Goal: Task Accomplishment & Management: Manage account settings

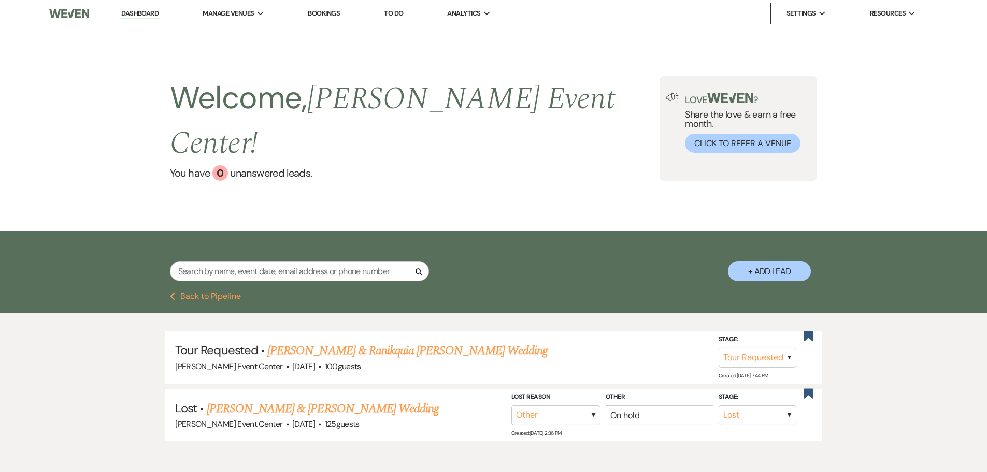
select select "2"
select select "8"
select select "1"
click at [279, 261] on input "text" at bounding box center [299, 271] width 259 height 20
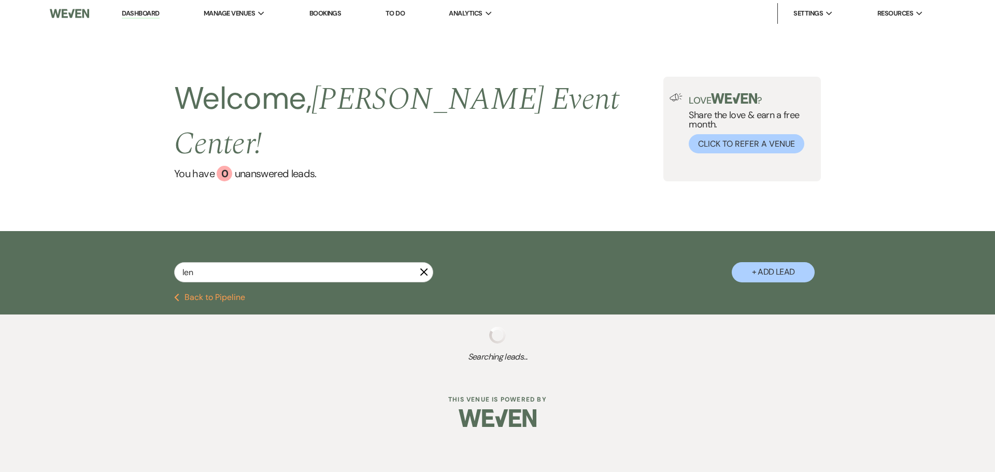
type input "[PERSON_NAME]"
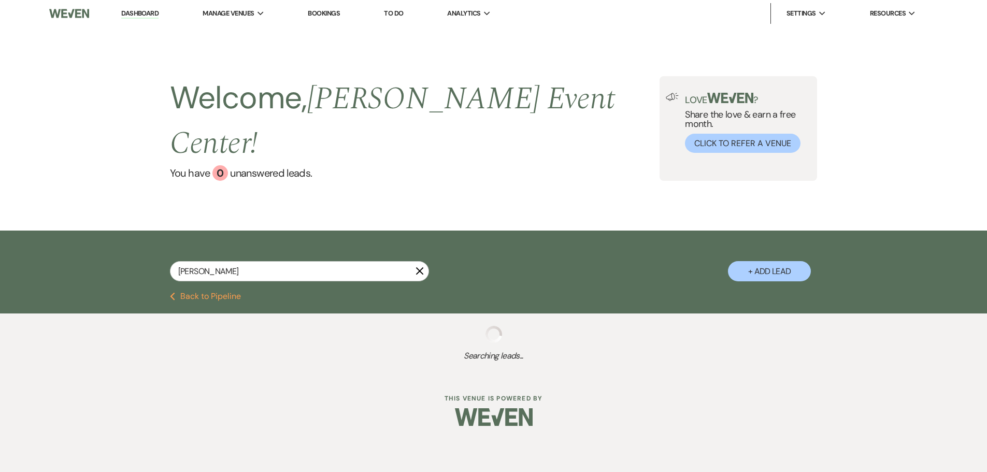
select select "5"
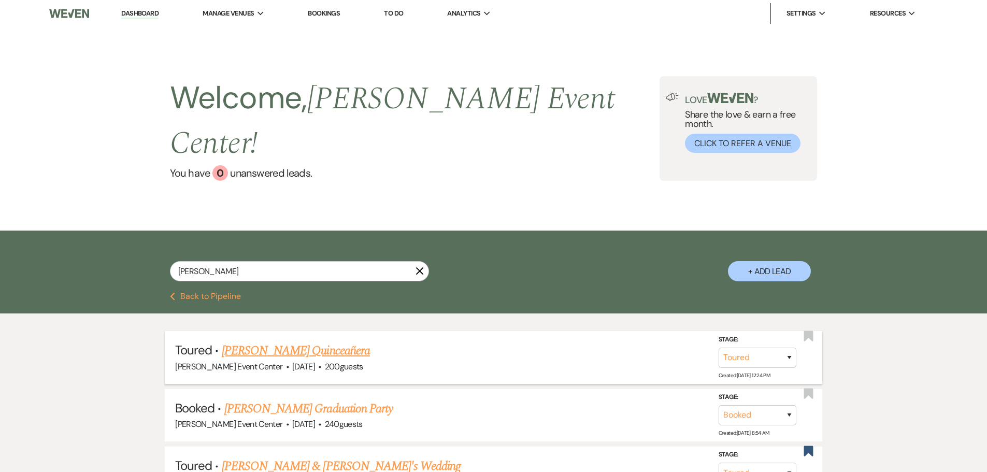
type input "[PERSON_NAME]"
click at [319, 341] on link "[PERSON_NAME] Quinceañera" at bounding box center [296, 350] width 148 height 19
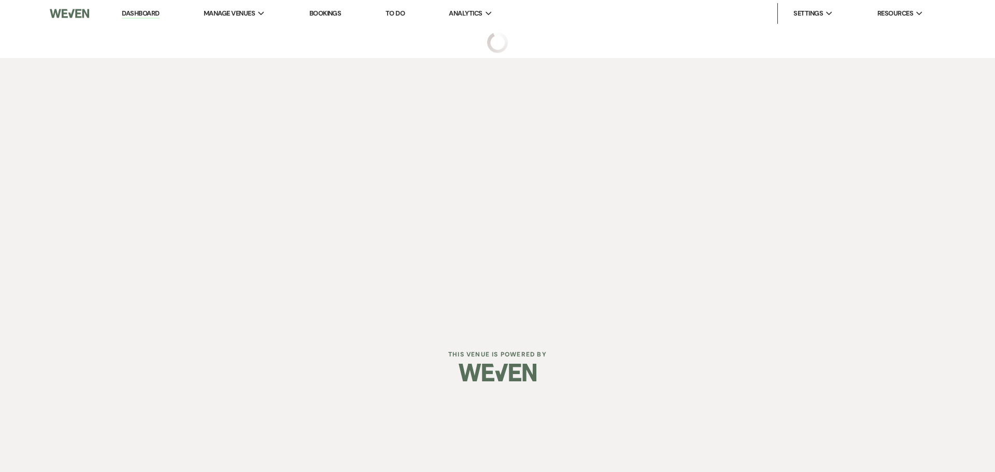
select select "5"
select select "15"
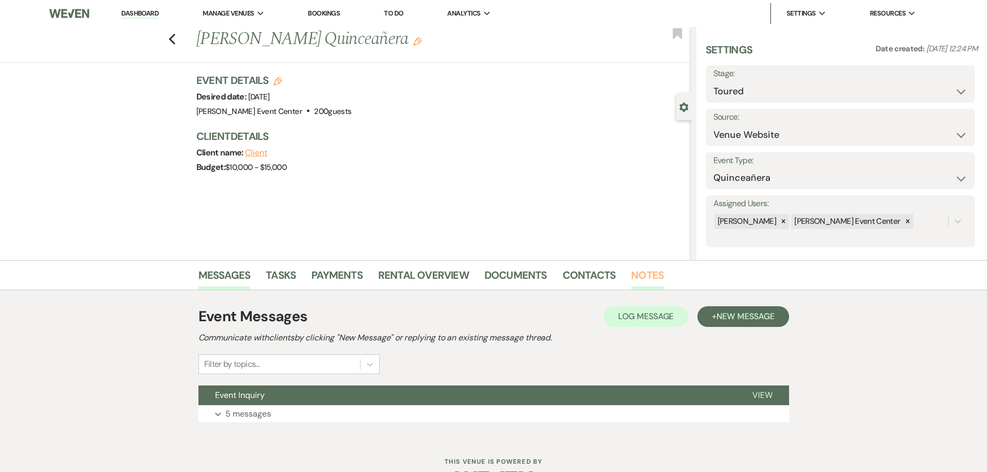
click at [631, 270] on link "Notes" at bounding box center [647, 278] width 33 height 23
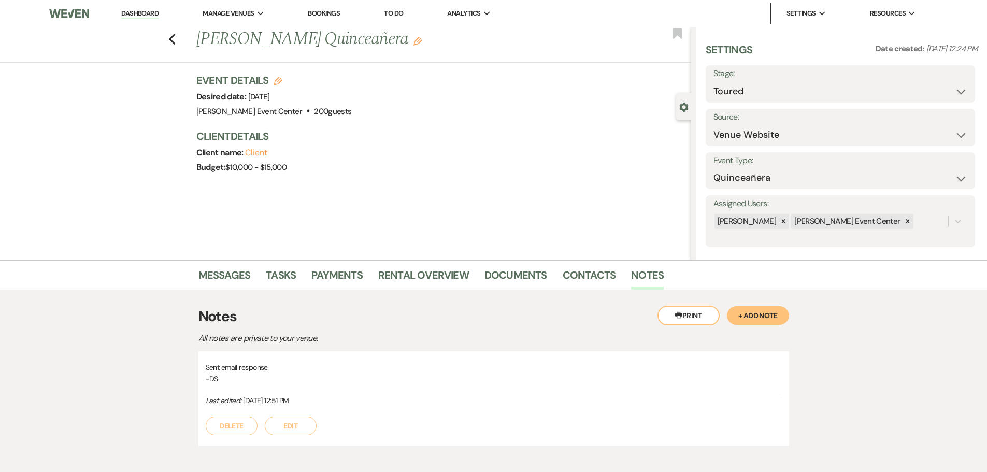
click at [743, 312] on button "+ Add Note" at bounding box center [758, 315] width 62 height 19
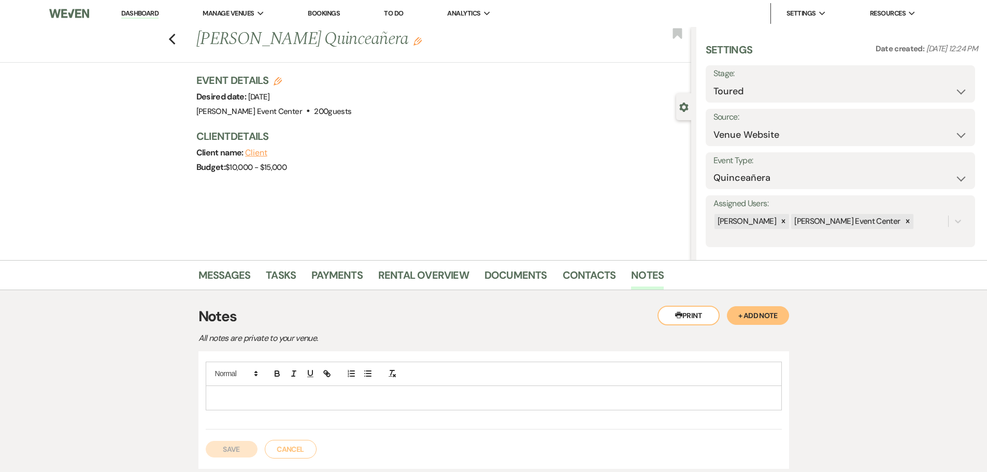
click at [294, 415] on div at bounding box center [494, 396] width 576 height 68
click at [300, 396] on p at bounding box center [494, 397] width 560 height 11
click at [239, 461] on button "Save" at bounding box center [232, 460] width 52 height 17
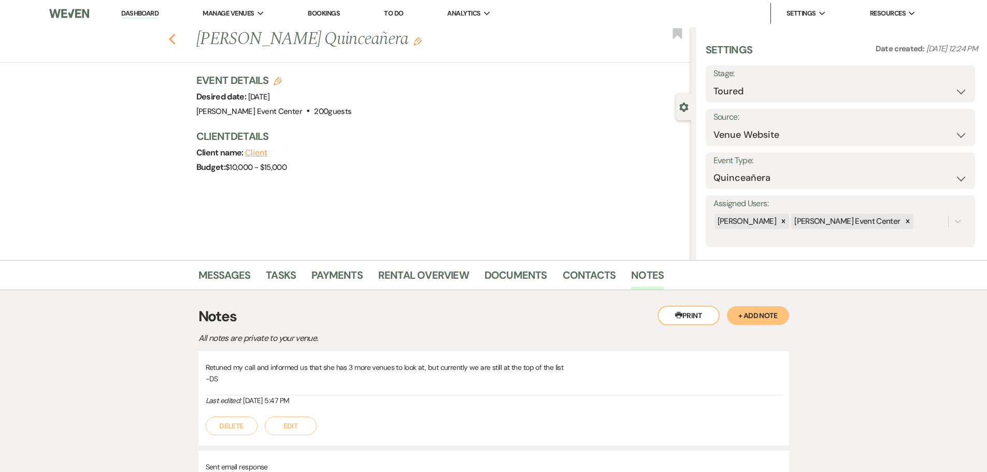
click at [176, 38] on icon "Previous" at bounding box center [172, 39] width 8 height 12
select select "5"
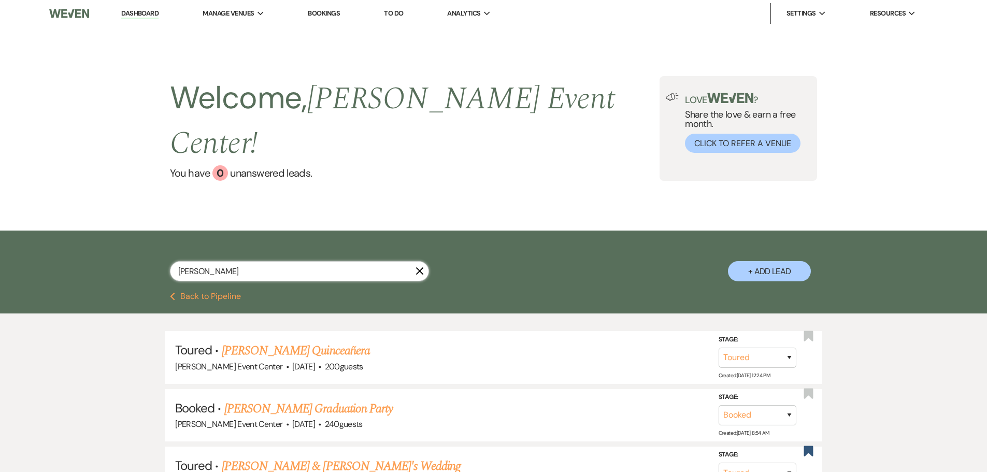
drag, startPoint x: 216, startPoint y: 240, endPoint x: 0, endPoint y: 203, distance: 219.3
click at [18, 231] on div "[PERSON_NAME] X + Add Lead" at bounding box center [493, 262] width 987 height 62
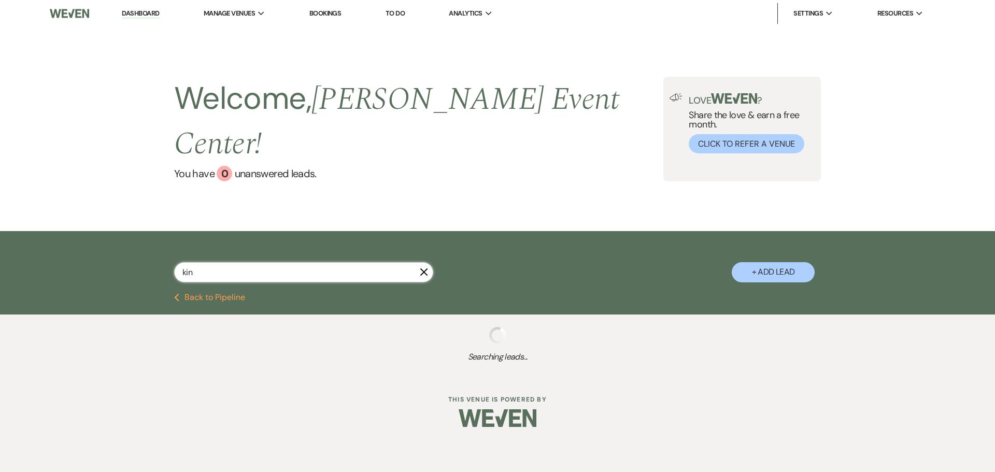
type input "king"
select select "2"
select select "6"
select select "2"
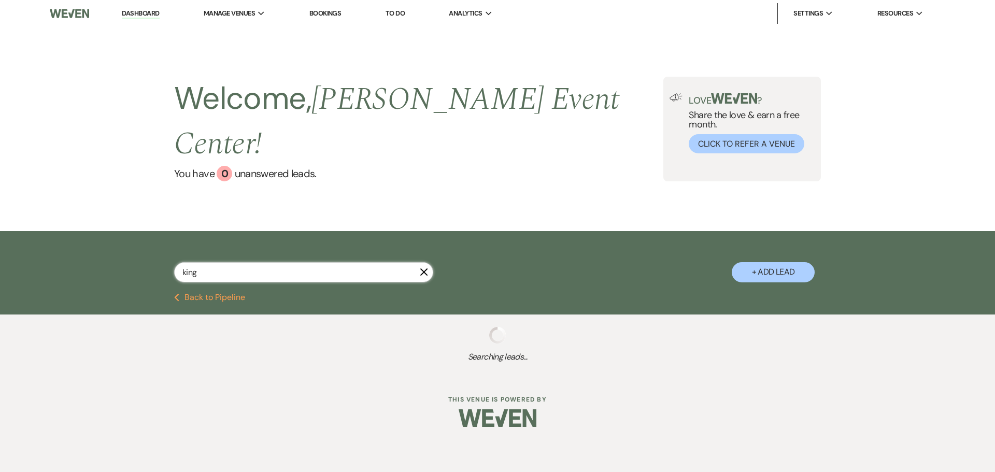
select select "2"
select select "5"
select select "8"
select select "6"
select select "2"
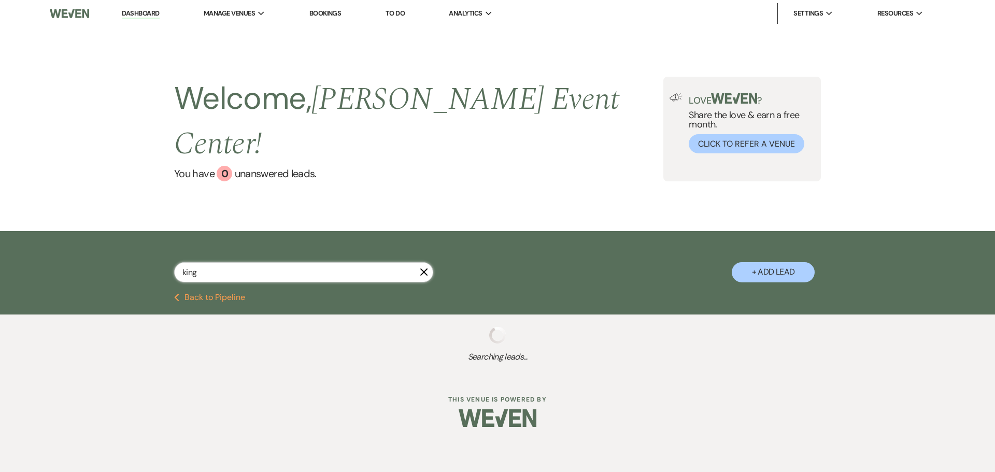
select select "8"
select select "6"
select select "8"
select select "10"
select select "8"
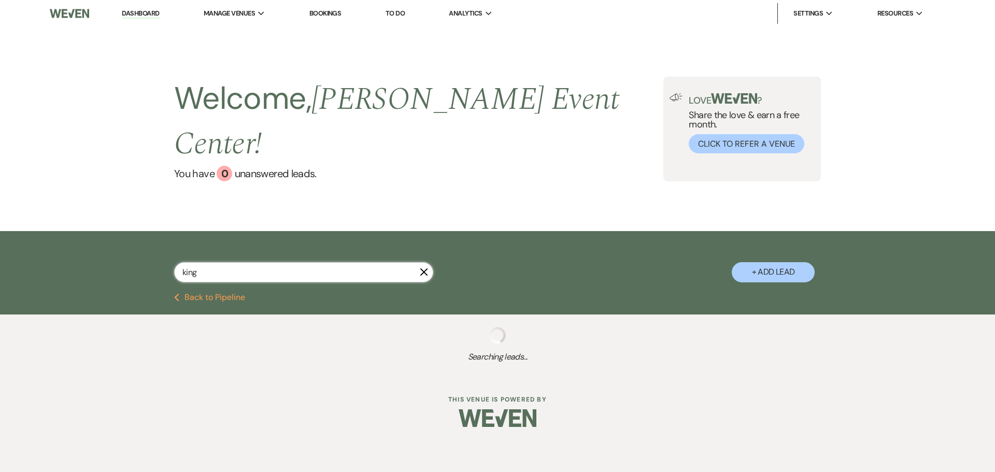
select select "4"
select select "8"
select select "7"
select select "8"
select select "1"
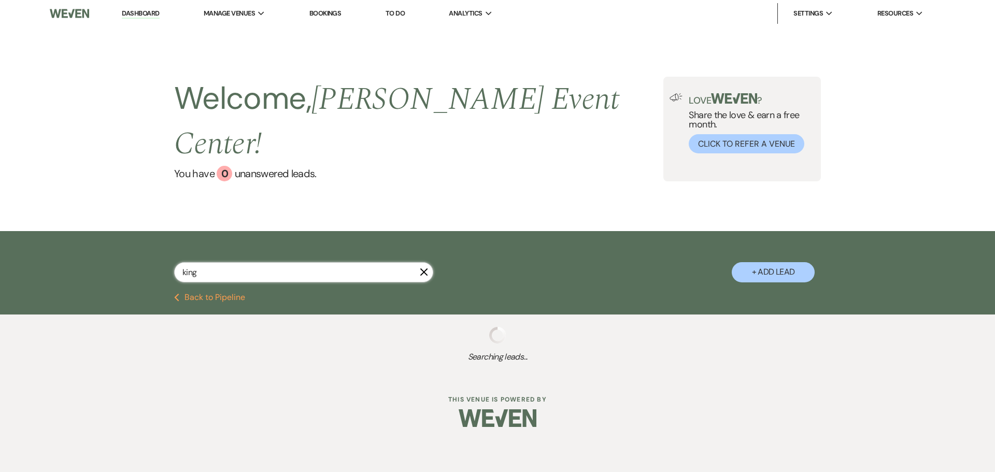
select select "8"
select select "2"
select select "8"
select select "6"
select select "8"
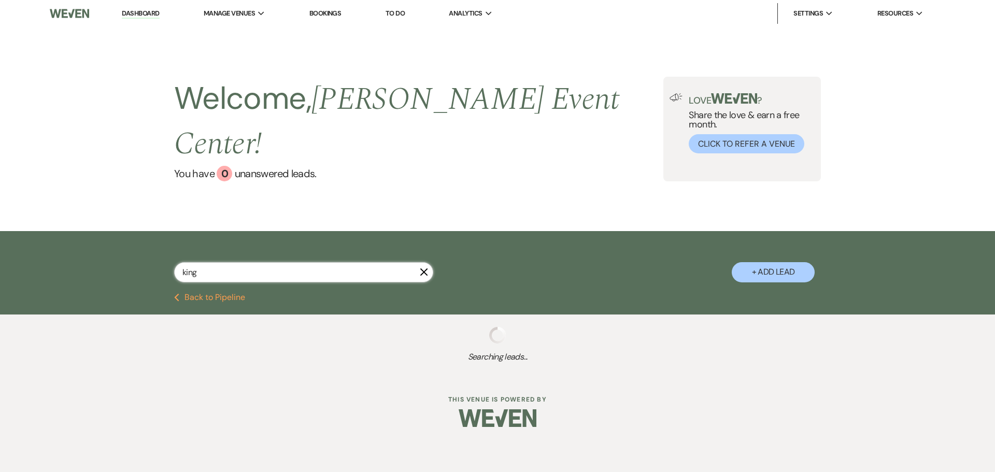
select select "5"
select select "8"
select select "1"
select select "8"
select select "6"
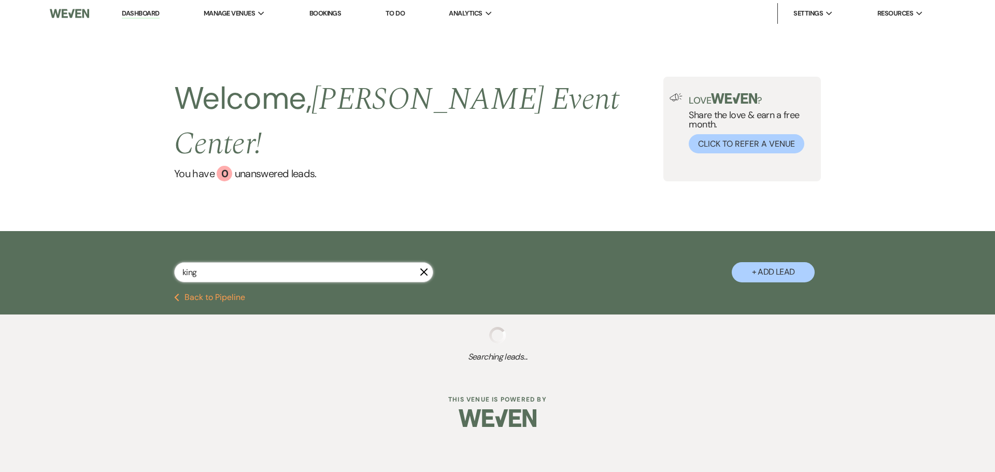
select select "8"
select select "6"
select select "8"
select select "1"
select select "2"
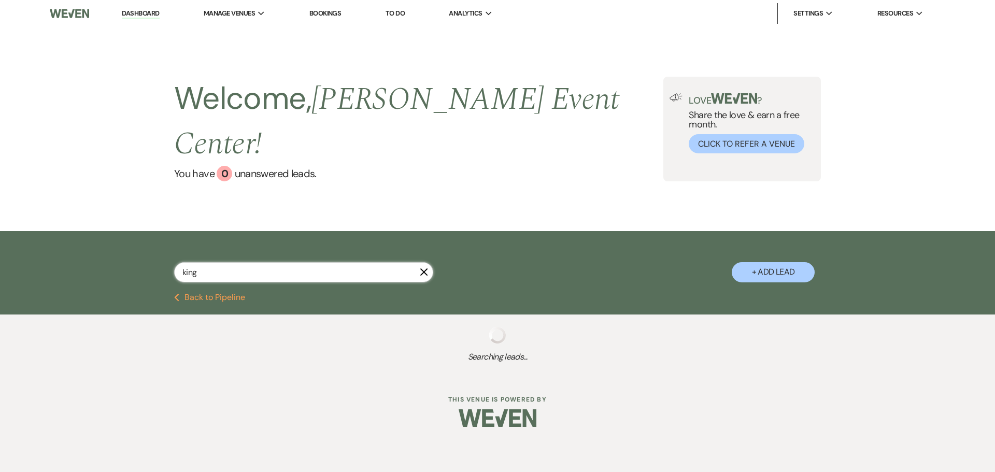
select select "4"
select select "5"
select select "8"
select select "2"
select select "4"
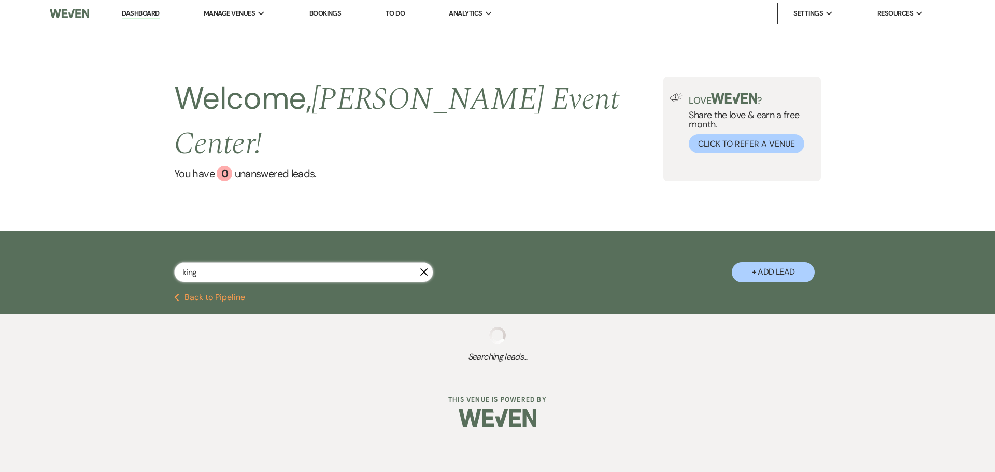
select select "8"
select select "1"
select select "8"
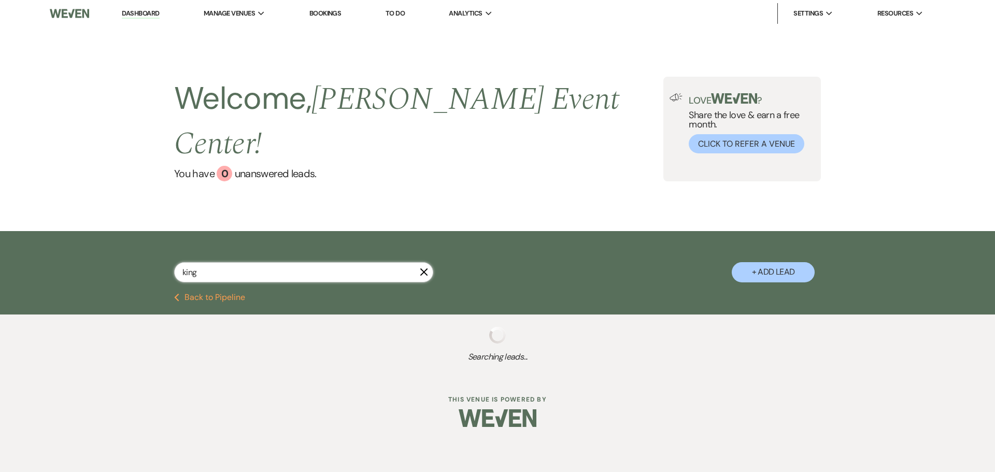
select select "2"
select select "8"
select select "7"
select select "8"
select select "6"
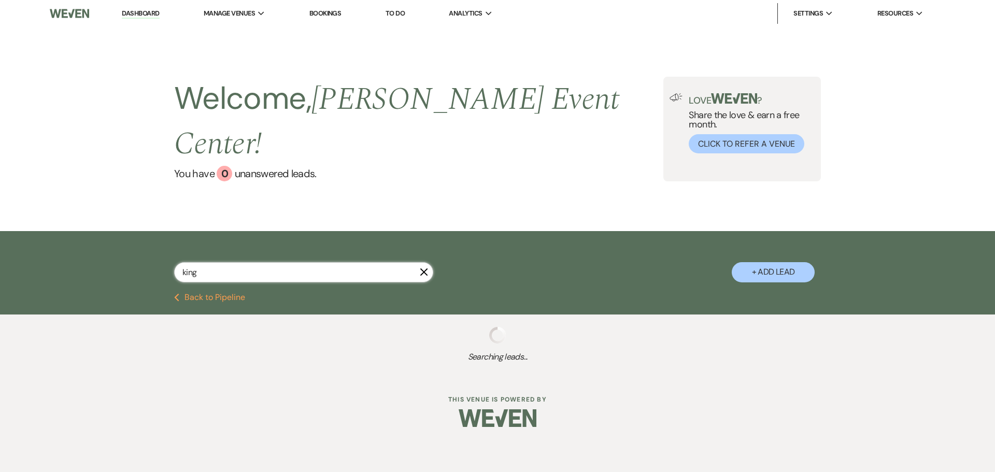
select select "8"
select select "7"
select select "8"
select select "6"
select select "8"
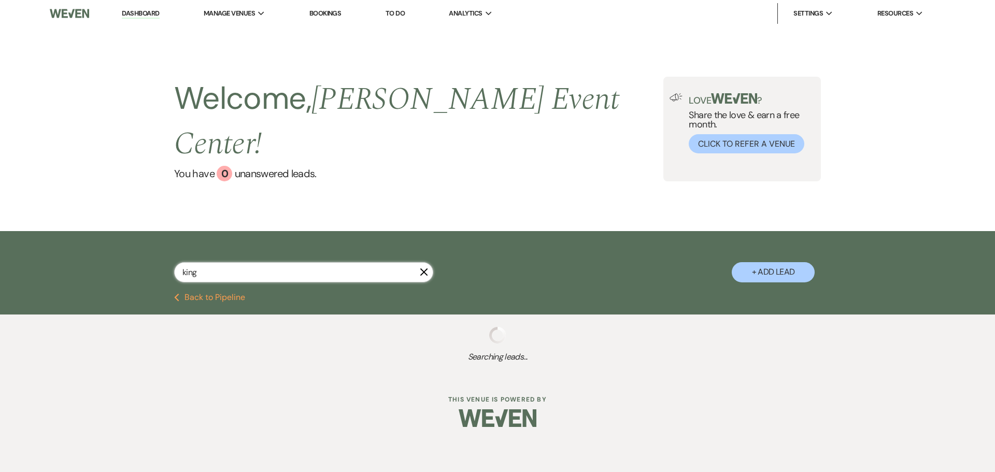
select select "5"
select select "8"
select select "2"
select select "8"
select select "6"
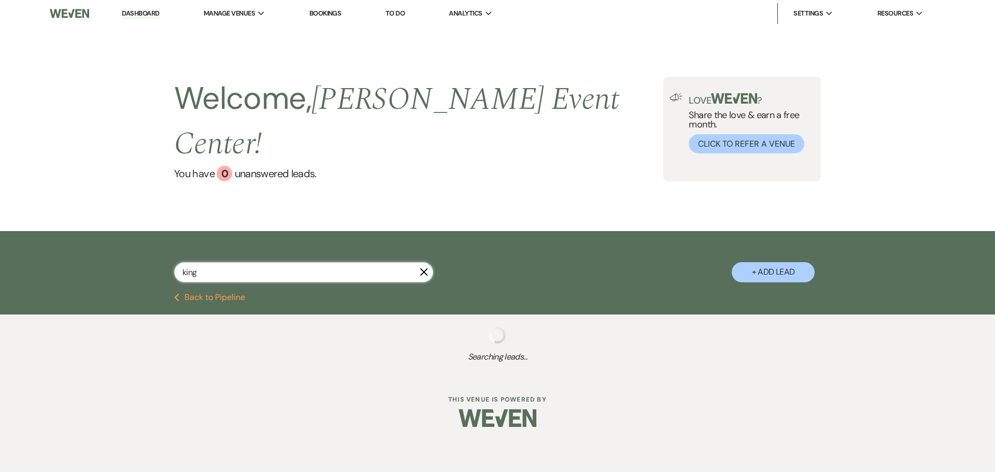
select select "8"
select select "4"
select select "8"
select select "7"
select select "8"
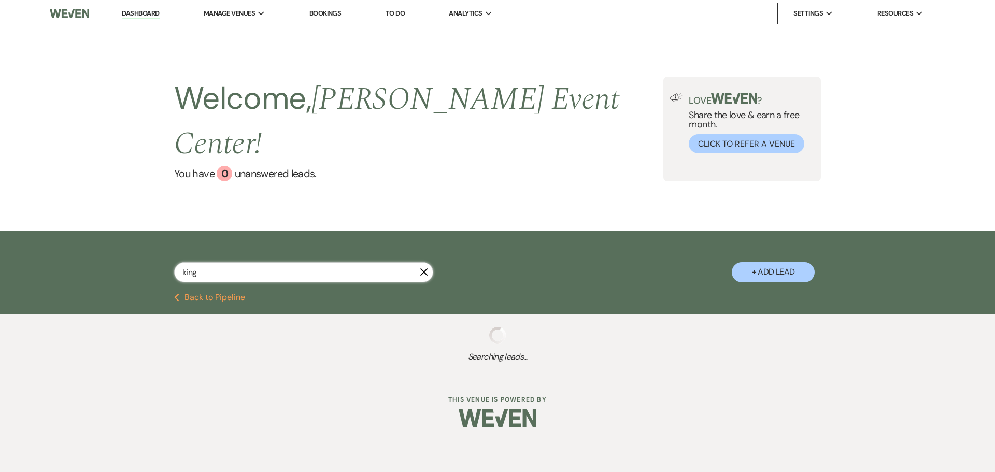
select select "1"
select select "8"
select select "4"
select select "8"
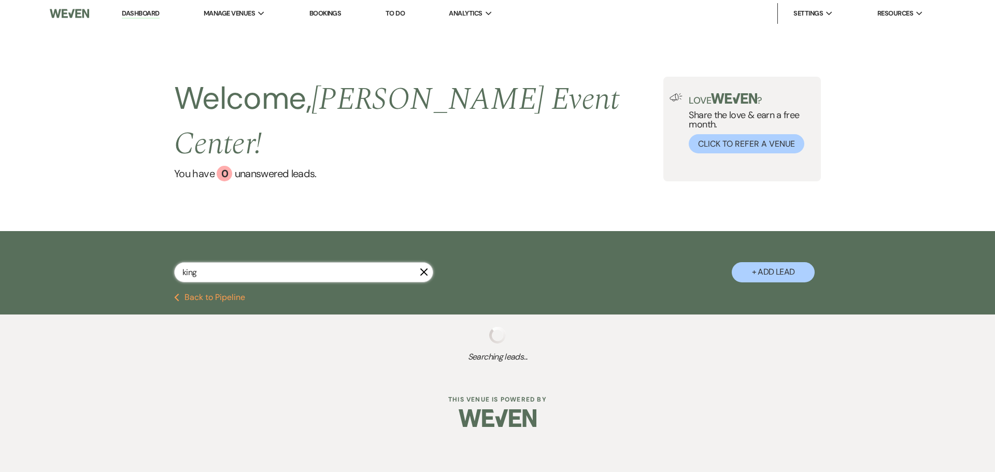
select select "6"
select select "8"
select select "6"
select select "8"
select select "6"
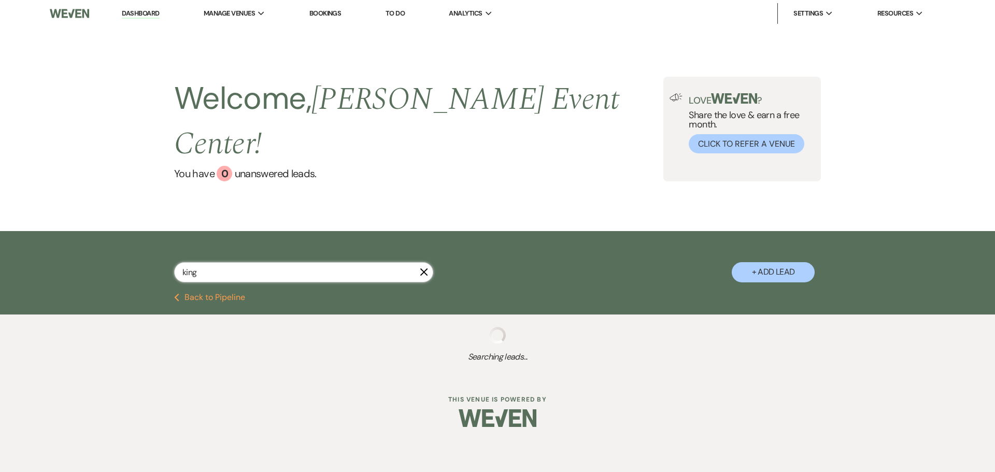
select select "5"
select select "8"
select select "2"
select select "8"
select select "6"
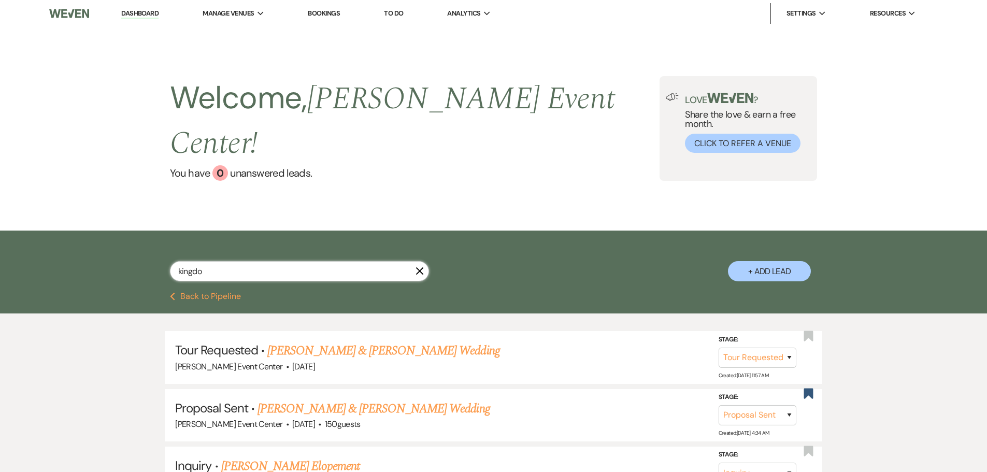
type input "kingdom"
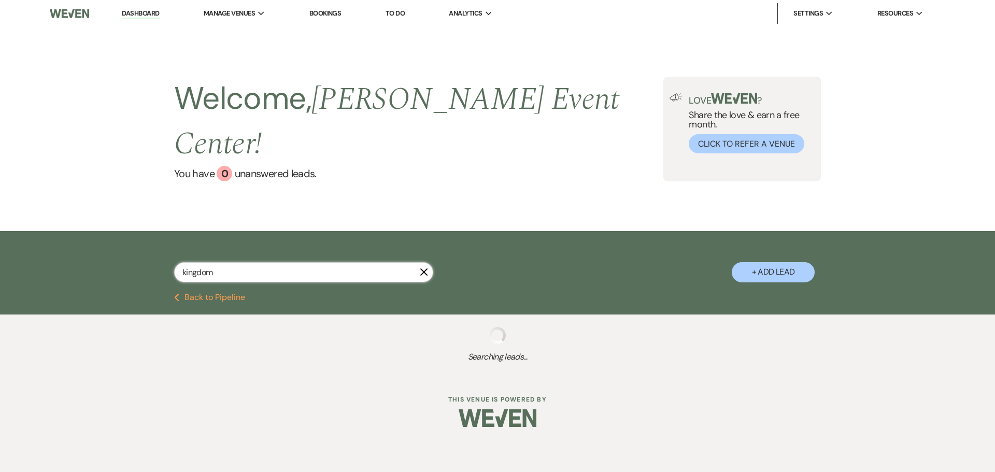
select select "6"
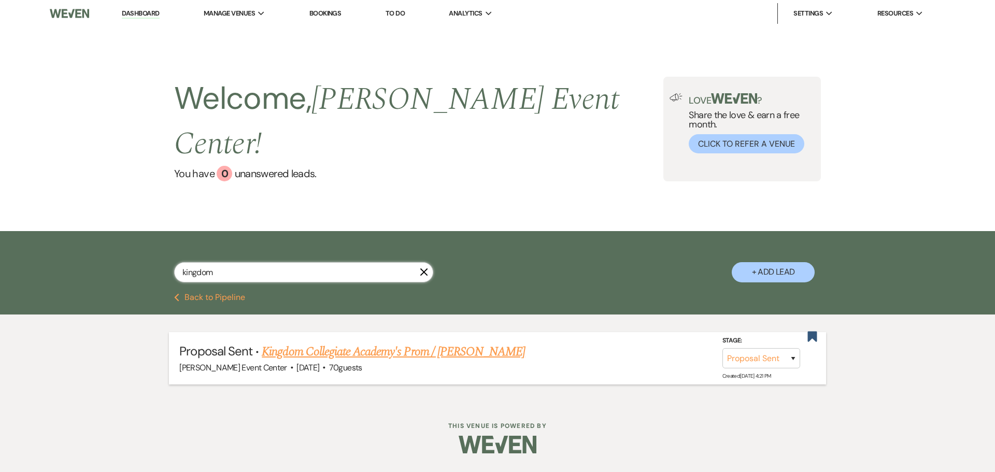
type input "kingdom"
click at [327, 342] on link "Kingdom Collegiate Academy's Prom / [PERSON_NAME]" at bounding box center [393, 351] width 263 height 19
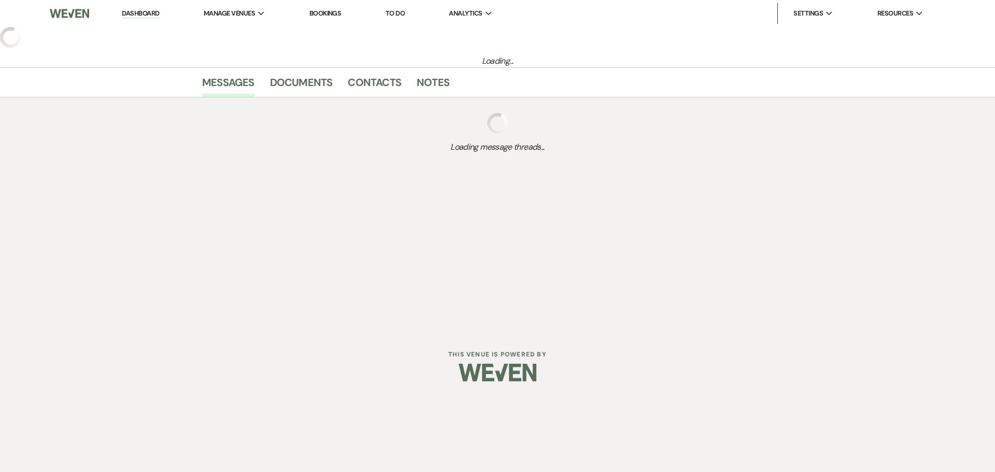
select select "6"
select select "23"
select select "18"
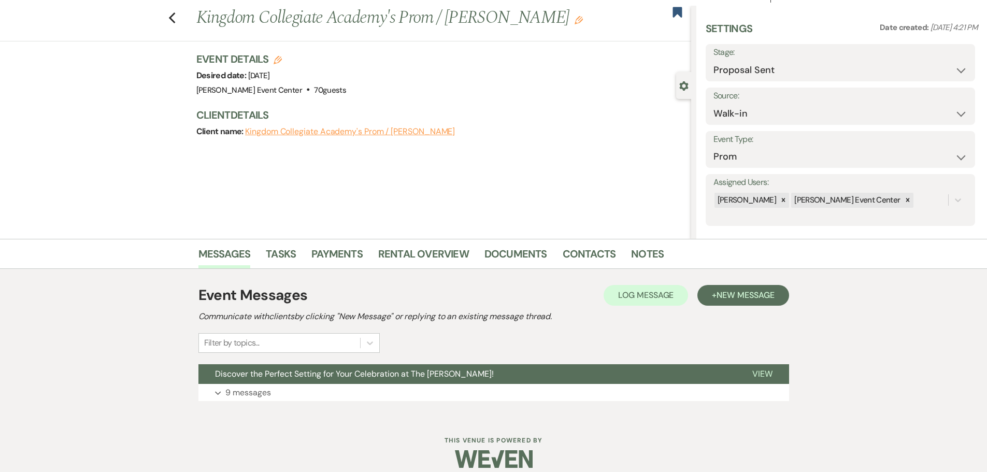
scroll to position [33, 0]
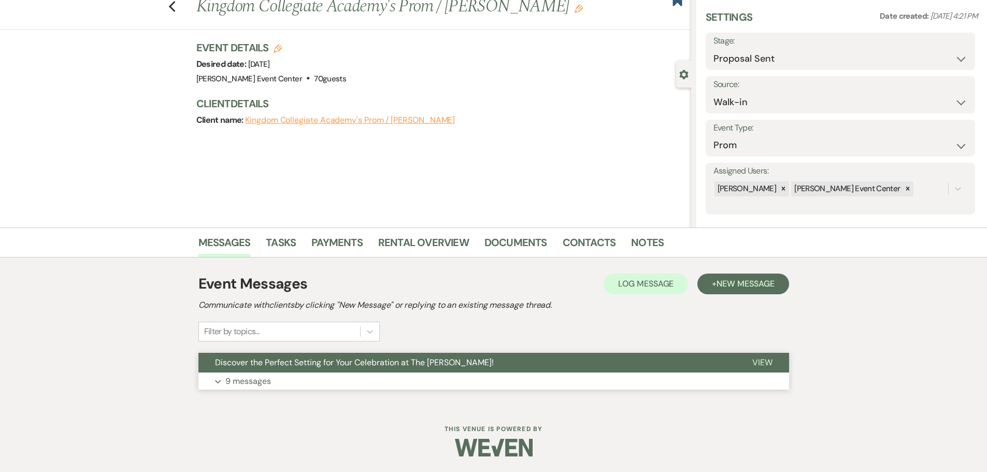
click at [250, 376] on p "9 messages" at bounding box center [248, 381] width 46 height 13
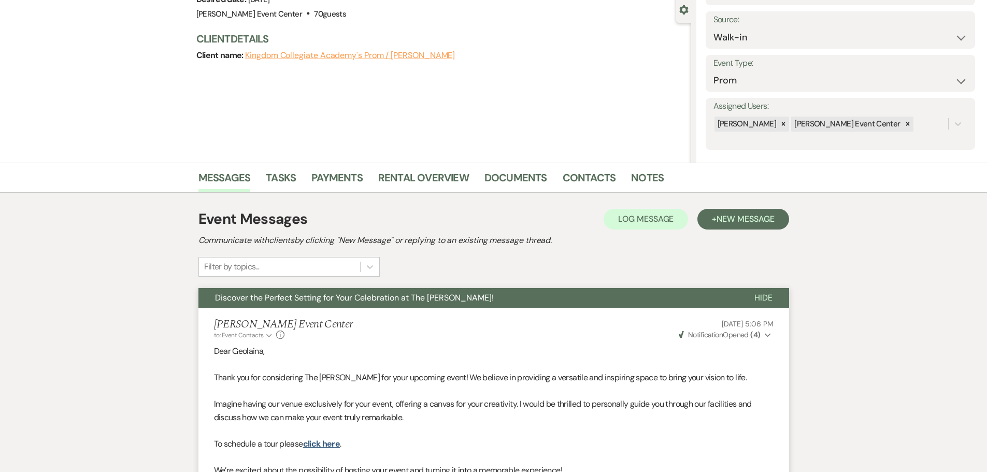
scroll to position [0, 0]
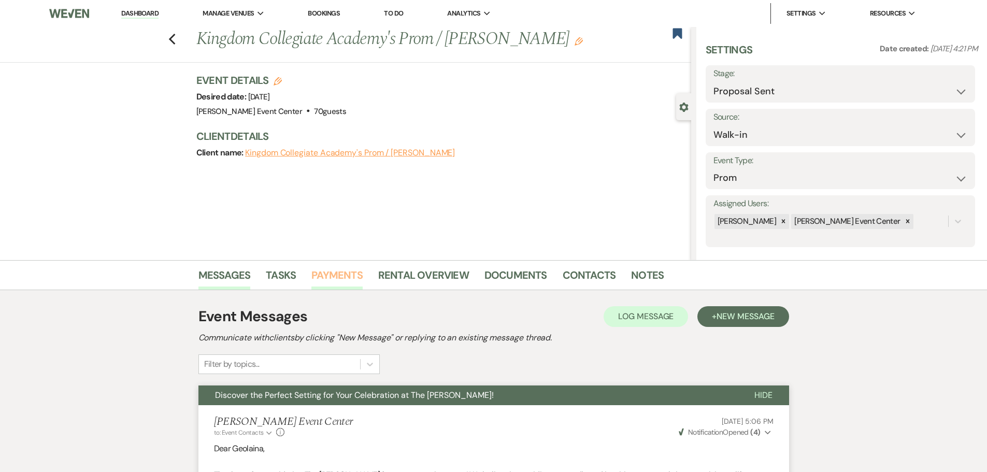
click at [323, 273] on link "Payments" at bounding box center [336, 278] width 51 height 23
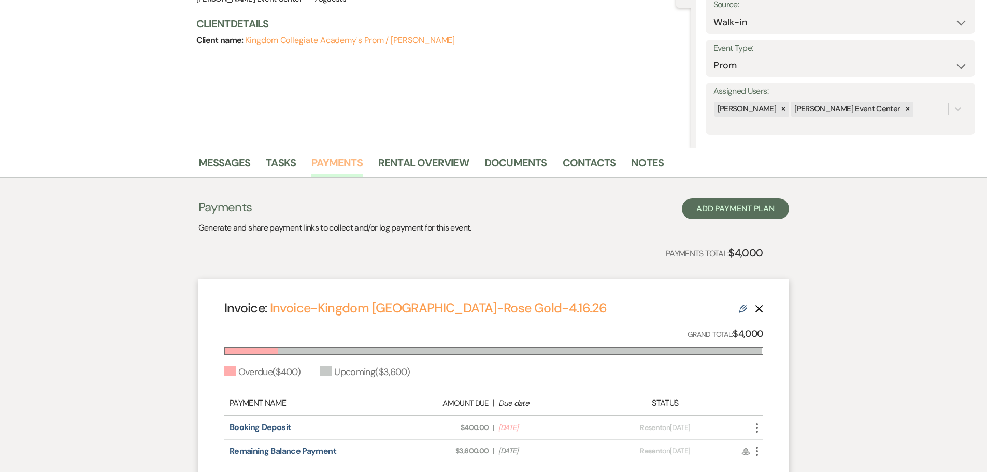
scroll to position [73, 0]
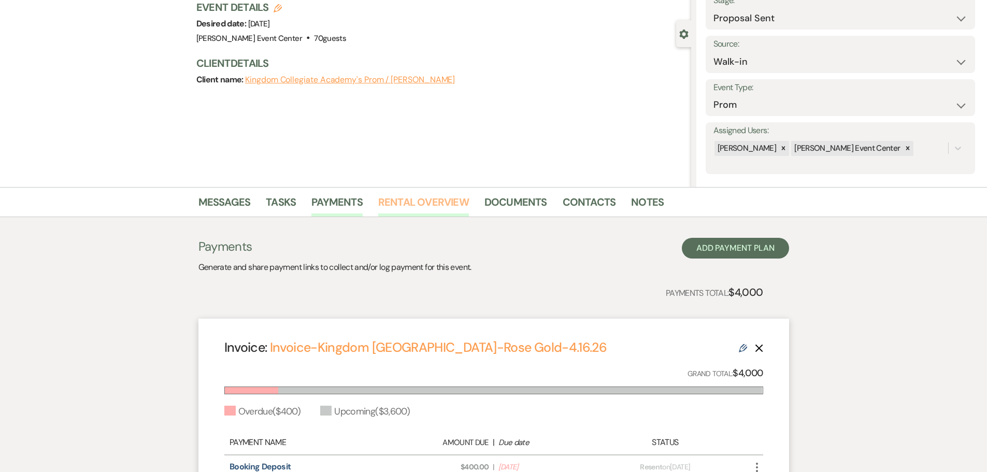
click at [436, 202] on link "Rental Overview" at bounding box center [423, 205] width 91 height 23
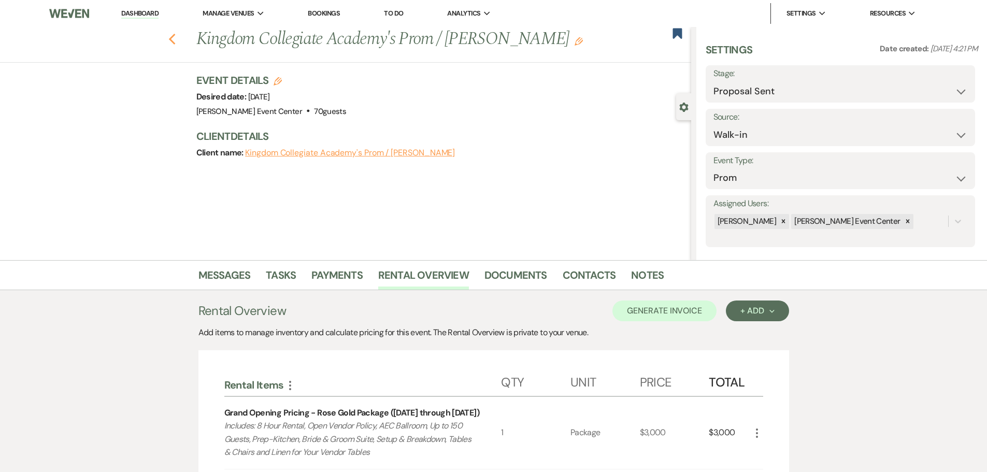
click at [175, 38] on use "button" at bounding box center [171, 39] width 7 height 11
select select "6"
